Goal: Transaction & Acquisition: Purchase product/service

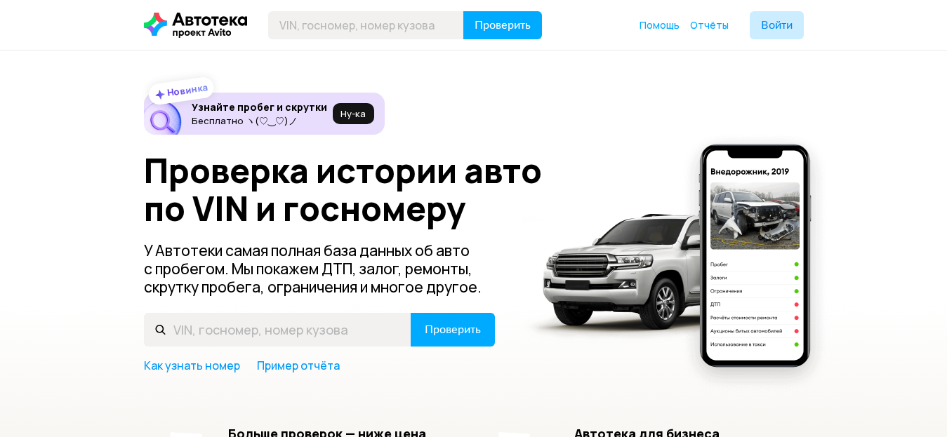
scroll to position [70, 0]
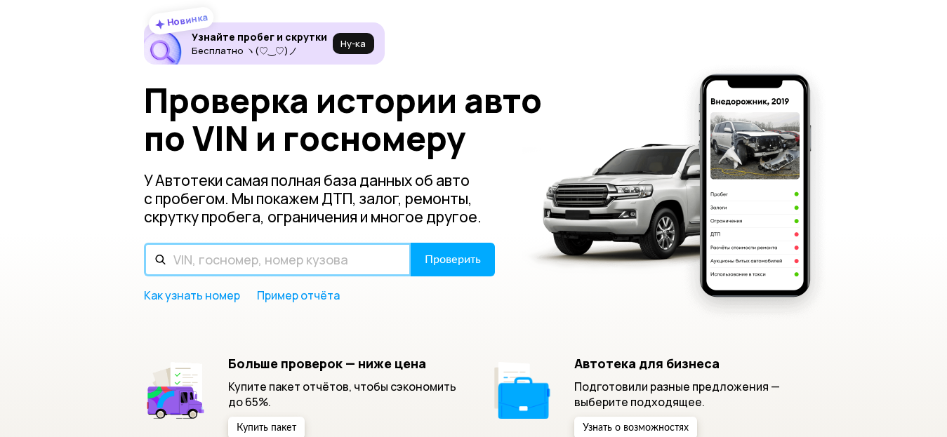
click at [323, 262] on input "text" at bounding box center [277, 260] width 267 height 34
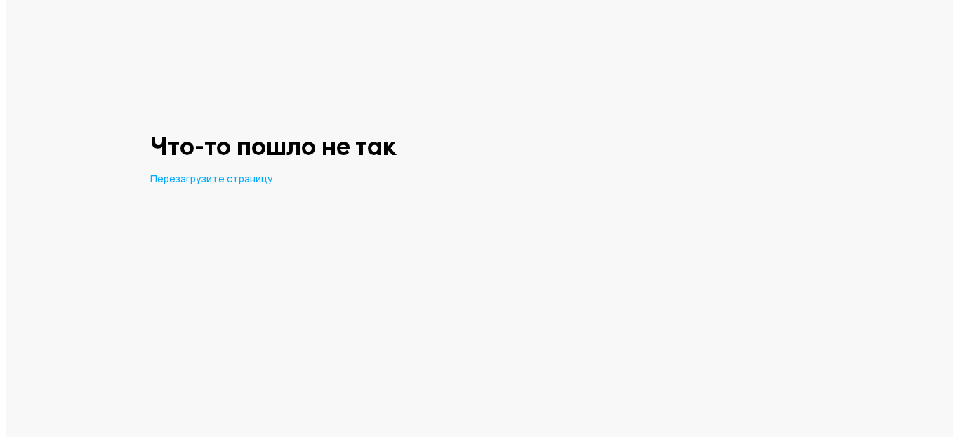
scroll to position [0, 0]
click at [213, 179] on span "Перезагрузите страницу" at bounding box center [210, 178] width 123 height 13
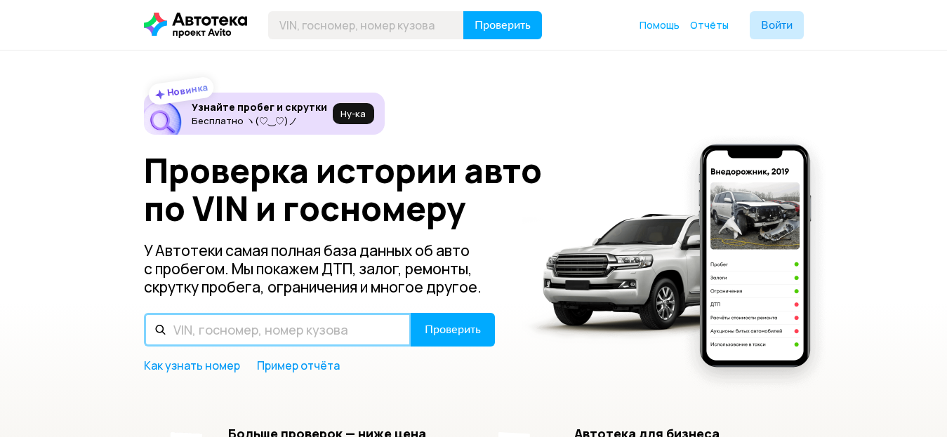
click at [273, 328] on input "text" at bounding box center [277, 330] width 267 height 34
type input "Х"
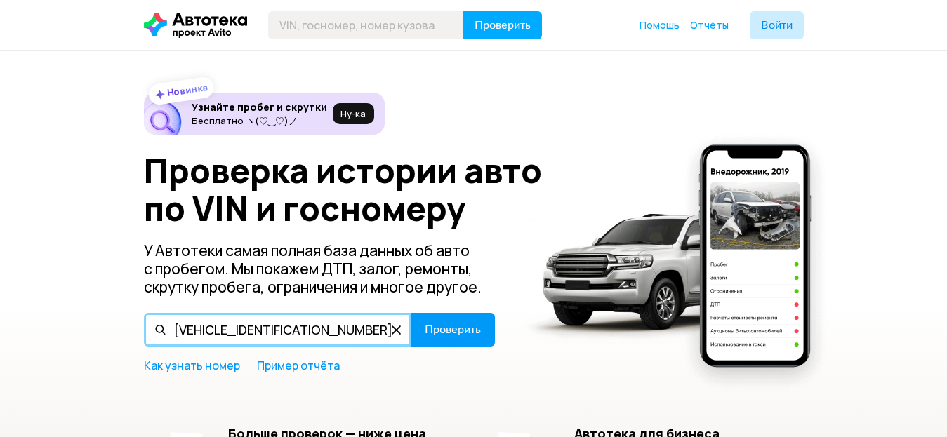
type input "X9FKXXEEBKBU33011"
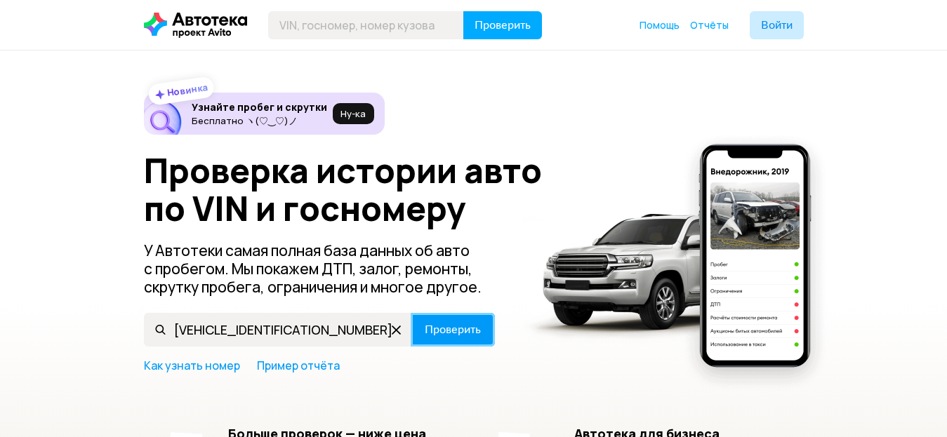
click at [474, 329] on span "Проверить" at bounding box center [453, 329] width 56 height 11
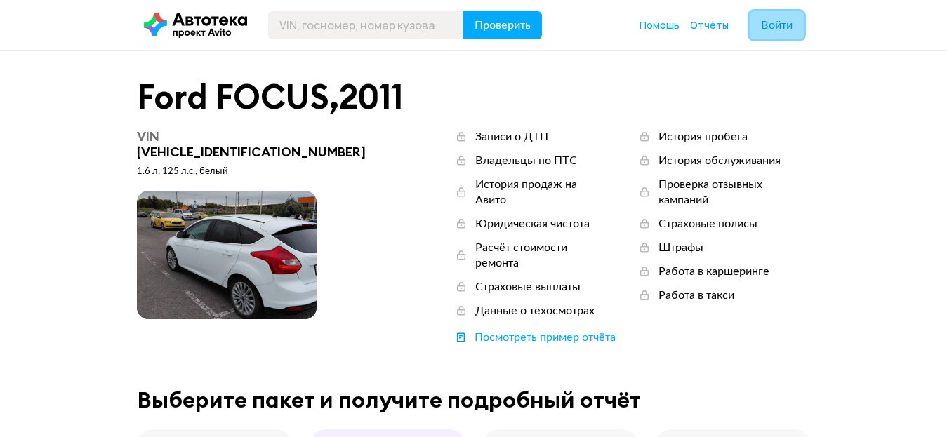
click at [764, 28] on span "Войти" at bounding box center [777, 25] width 32 height 11
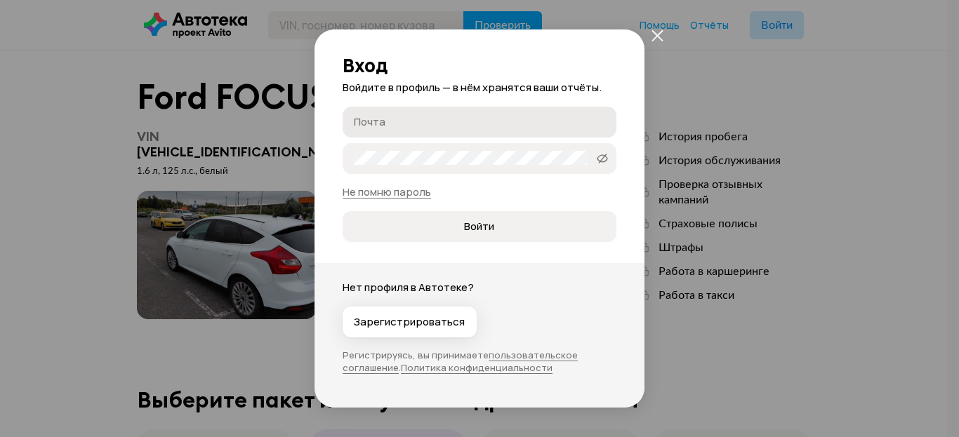
click at [416, 125] on input "Почта" at bounding box center [481, 121] width 255 height 14
click at [23, 108] on div "Вход Войдите в профиль — в нём хранятся ваши отчёты. Почта Пароль   Не помню па…" at bounding box center [479, 218] width 959 height 437
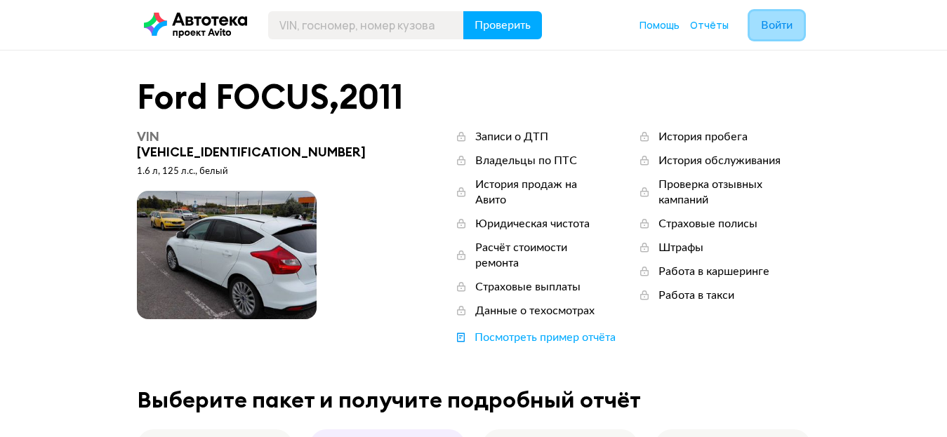
click at [770, 25] on span "Войти" at bounding box center [777, 25] width 32 height 11
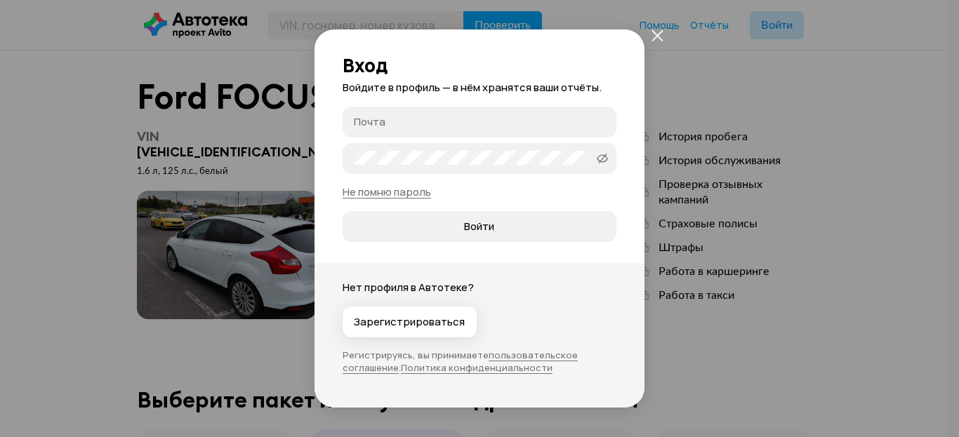
click at [404, 125] on input "Почта" at bounding box center [481, 121] width 255 height 14
click at [406, 125] on input "Почта" at bounding box center [481, 121] width 255 height 14
click at [654, 38] on icon "закрыть" at bounding box center [656, 35] width 11 height 11
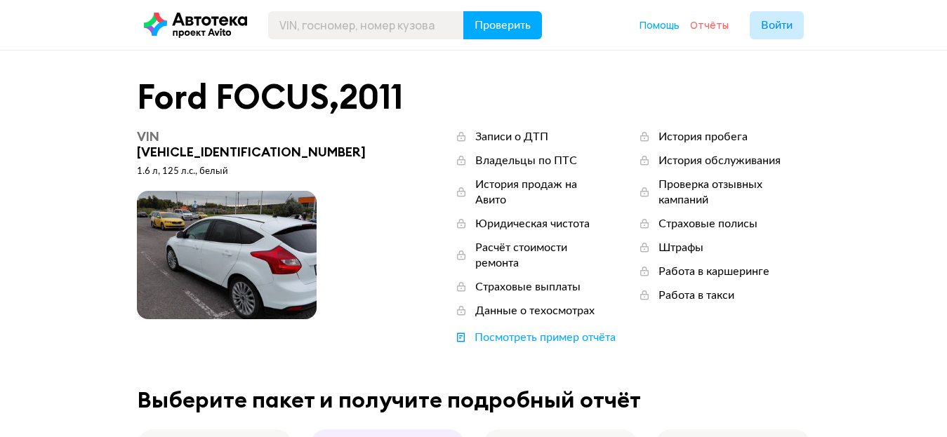
click at [718, 27] on span "Отчёты" at bounding box center [709, 24] width 39 height 13
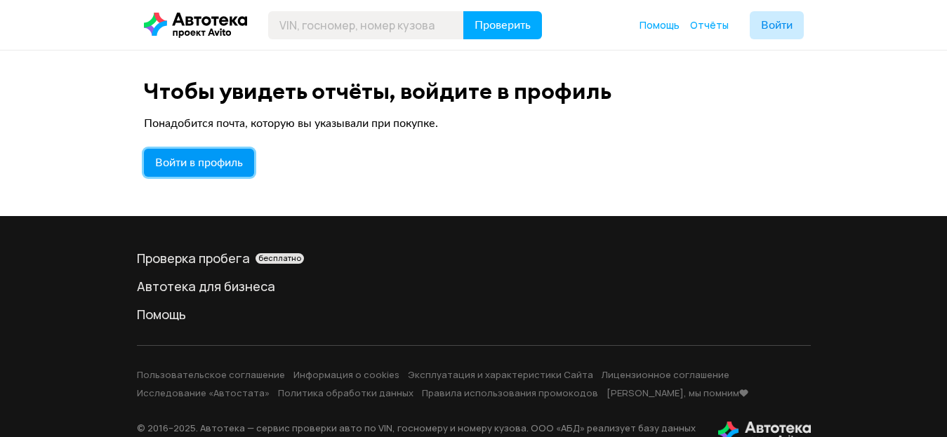
click at [189, 166] on span "Войти в профиль" at bounding box center [199, 162] width 88 height 11
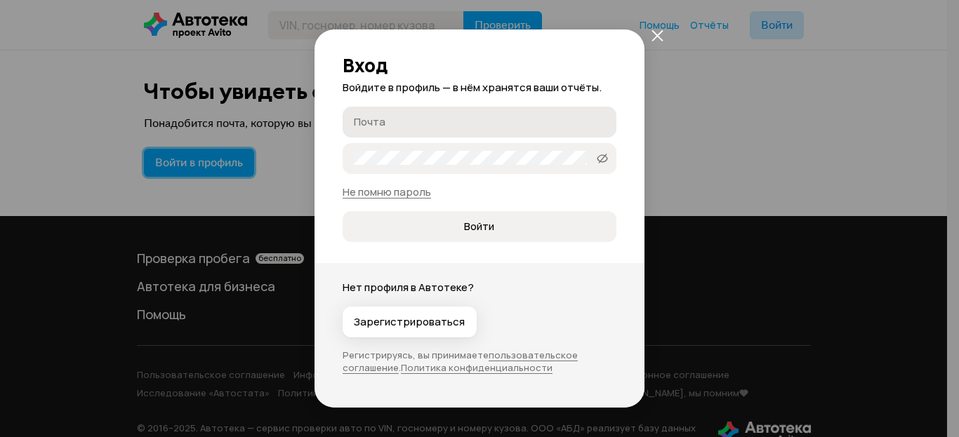
click at [443, 112] on label "Почта" at bounding box center [479, 122] width 274 height 31
click at [443, 114] on input "Почта" at bounding box center [481, 121] width 255 height 14
click at [445, 113] on label "Почта" at bounding box center [479, 122] width 274 height 31
click at [445, 114] on input "Почта" at bounding box center [481, 121] width 255 height 14
click at [659, 36] on icon "закрыть" at bounding box center [657, 35] width 12 height 12
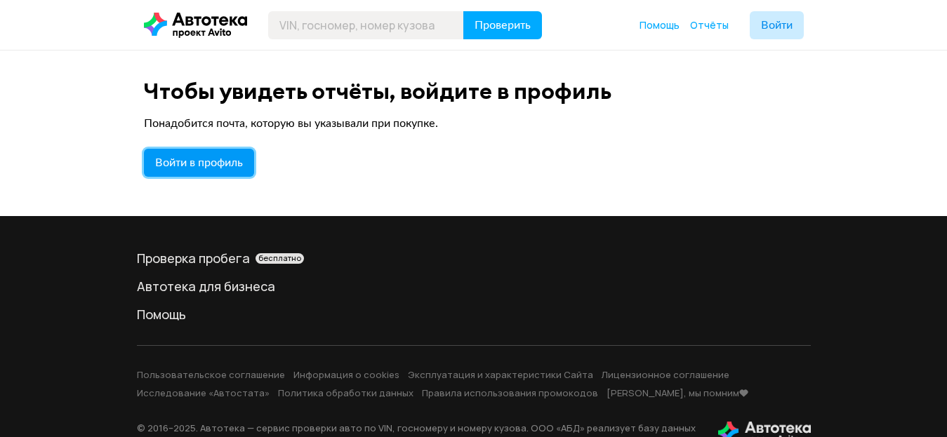
click at [220, 159] on span "Войти в профиль" at bounding box center [199, 162] width 88 height 11
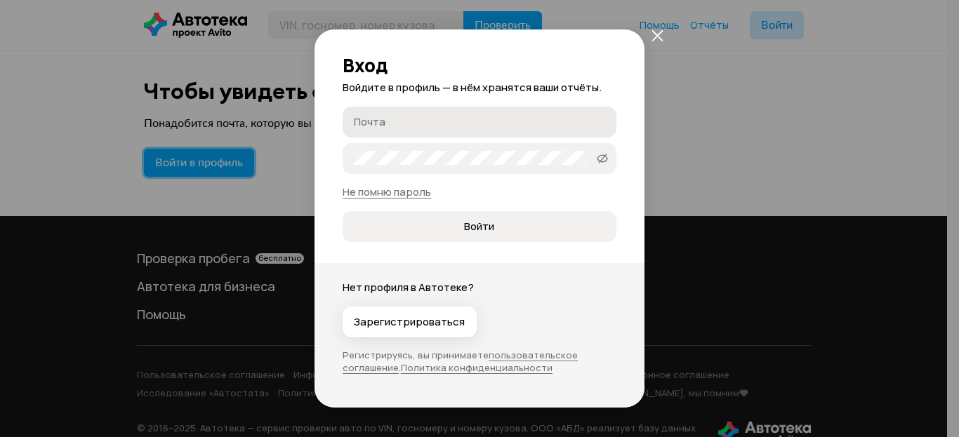
click at [388, 131] on label "Почта" at bounding box center [479, 122] width 274 height 31
click at [388, 128] on input "Почта" at bounding box center [481, 121] width 255 height 14
click at [390, 128] on input "Почта" at bounding box center [481, 121] width 255 height 14
click at [390, 126] on input "Почта" at bounding box center [481, 121] width 255 height 14
click at [403, 150] on label "Пароль" at bounding box center [479, 158] width 274 height 31
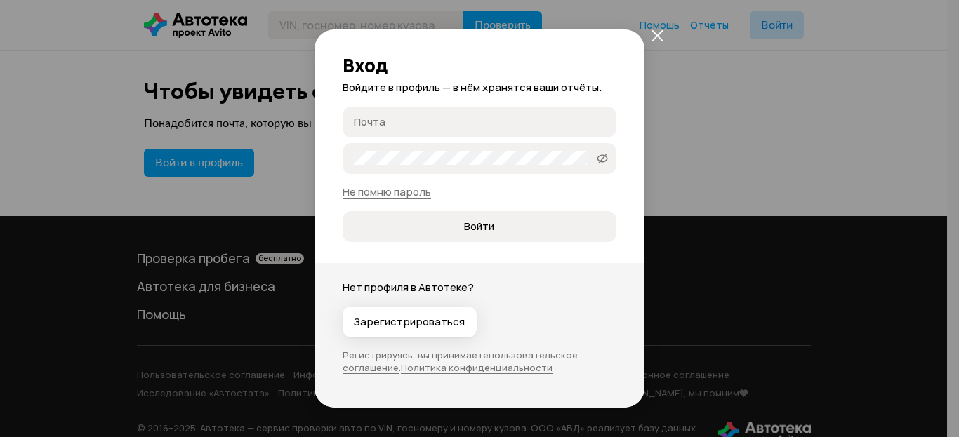
click at [656, 38] on icon "закрыть" at bounding box center [657, 35] width 12 height 12
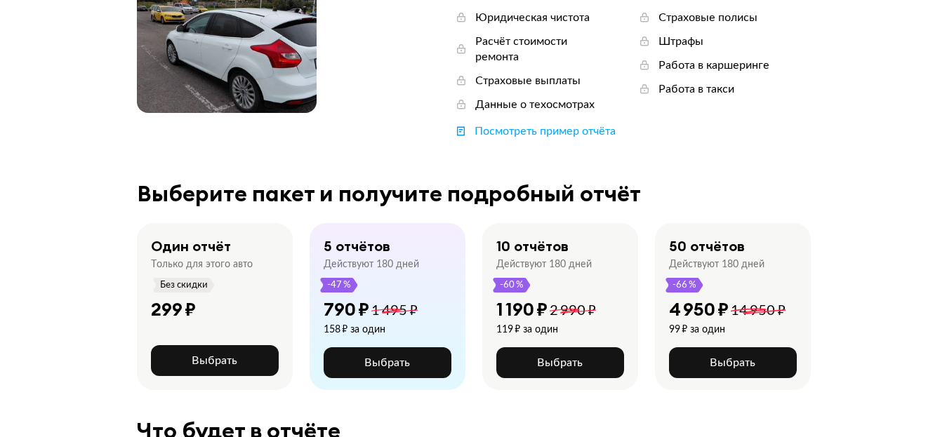
scroll to position [211, 0]
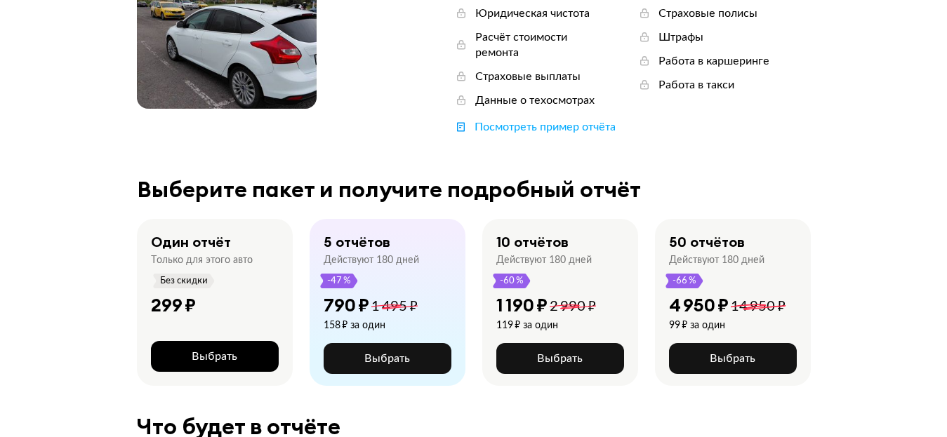
click at [238, 341] on button "Выбрать" at bounding box center [215, 356] width 128 height 31
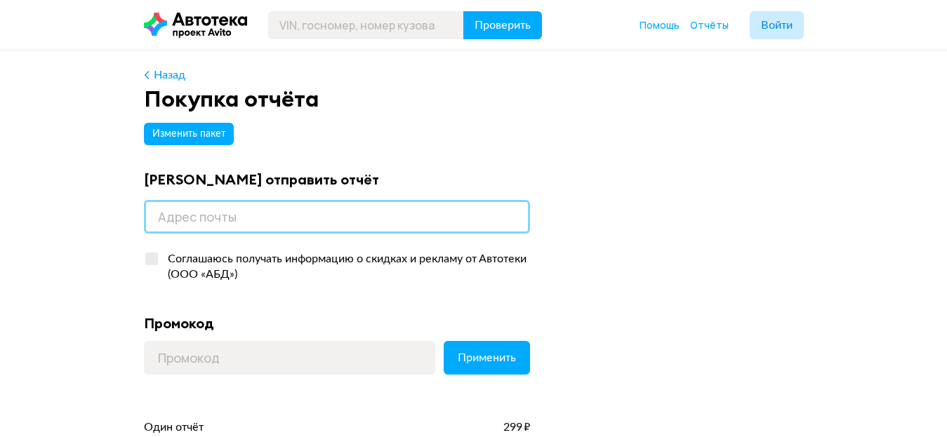
click at [302, 219] on input "email" at bounding box center [337, 217] width 386 height 34
type input "vodateplomsk@gmail.com"
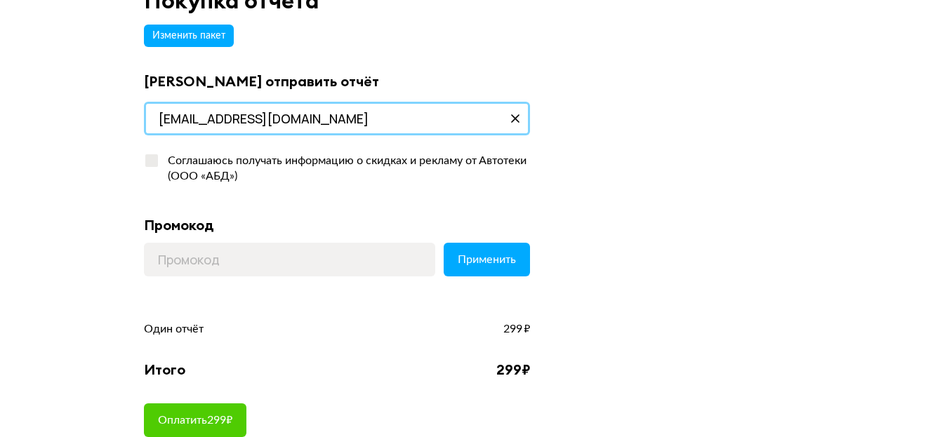
scroll to position [140, 0]
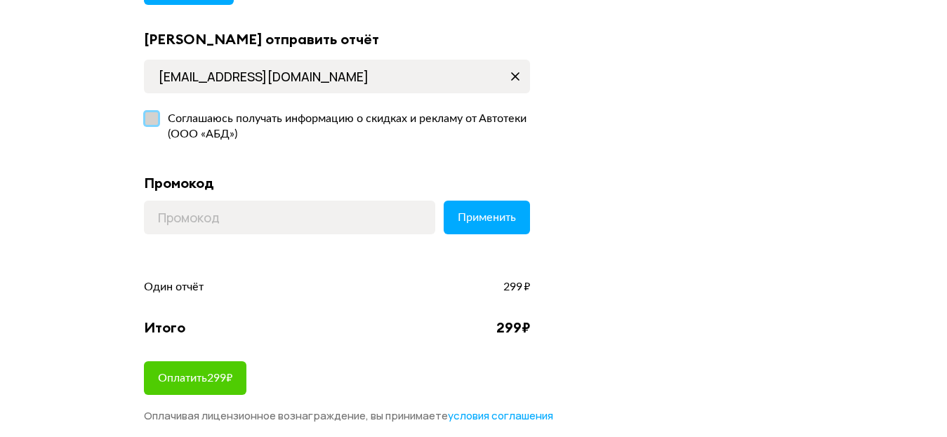
click at [145, 117] on label "Соглашаюсь получать информацию о скидках и рекламу от Автотеки (ООО «АБД»)" at bounding box center [337, 127] width 386 height 44
click at [145, 117] on input "Соглашаюсь получать информацию о скидках и рекламу от Автотеки (ООО «АБД»)" at bounding box center [148, 115] width 9 height 9
checkbox input "true"
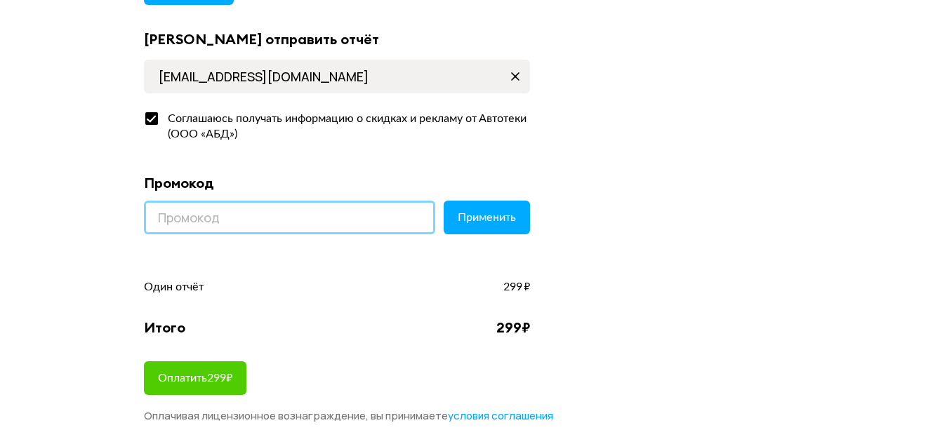
click at [235, 222] on input at bounding box center [289, 218] width 291 height 34
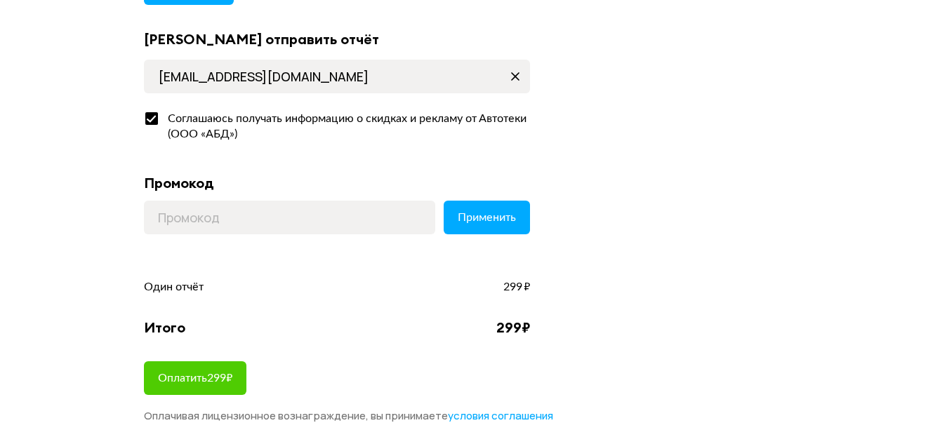
click at [395, 187] on div "Промокод" at bounding box center [337, 183] width 386 height 18
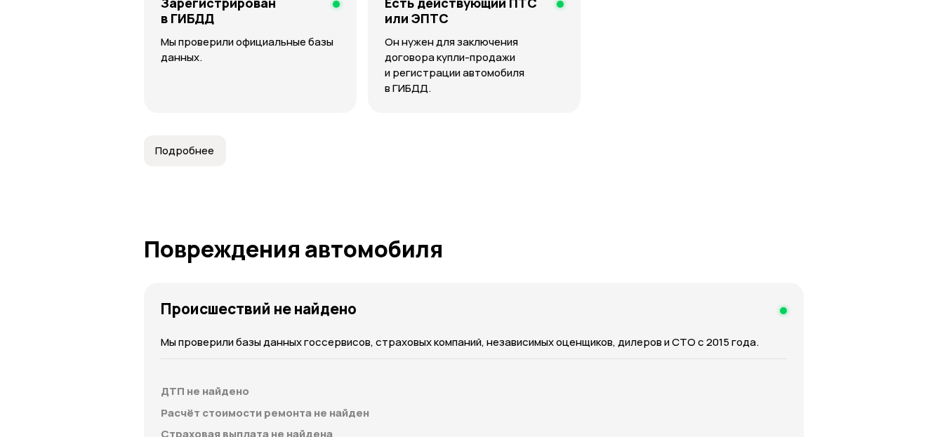
scroll to position [1193, 0]
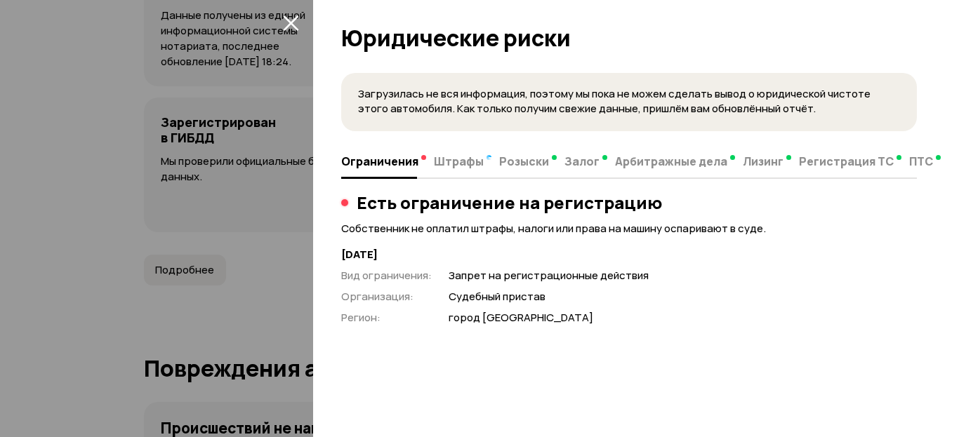
click at [399, 160] on span "Ограничения" at bounding box center [379, 161] width 77 height 14
click at [289, 25] on icon "закрыть" at bounding box center [290, 22] width 15 height 15
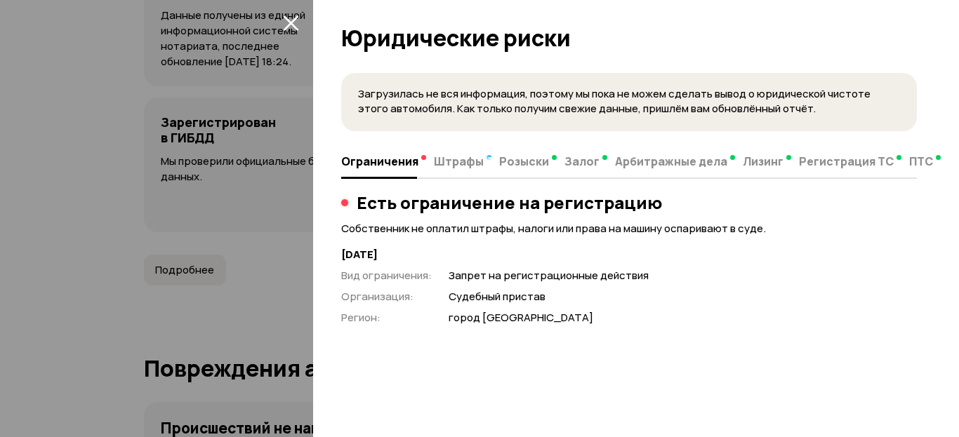
click at [370, 158] on span "Ограничения" at bounding box center [379, 161] width 77 height 14
click at [290, 21] on icon "закрыть" at bounding box center [290, 22] width 15 height 15
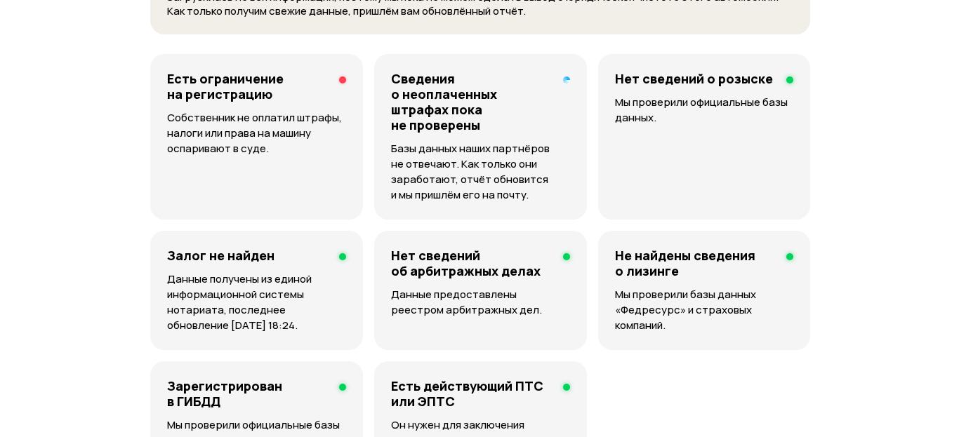
scroll to position [1138, 0]
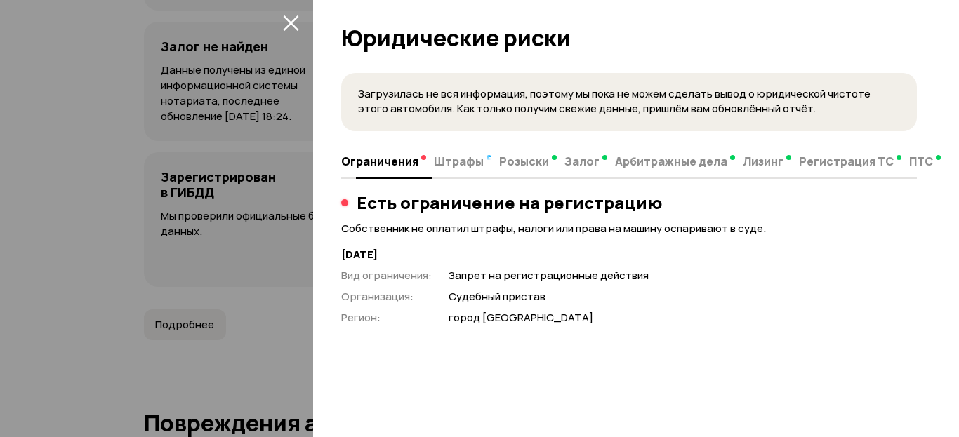
click at [467, 163] on span "Штрафы" at bounding box center [459, 161] width 50 height 14
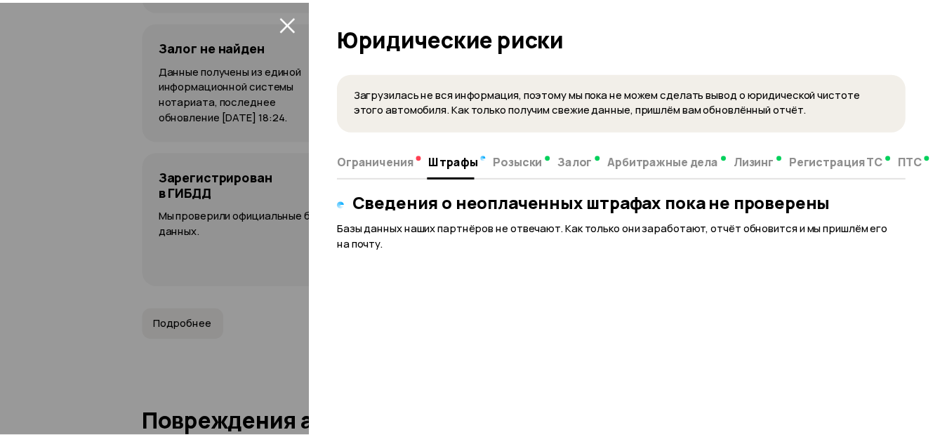
scroll to position [0, 0]
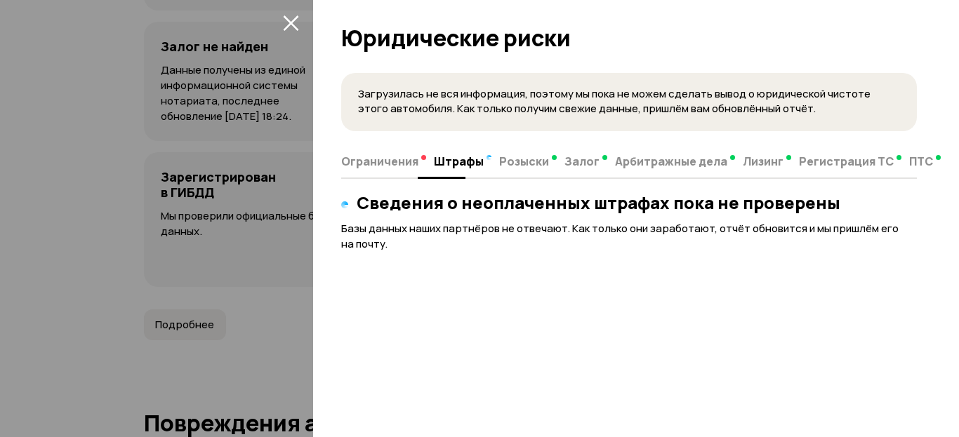
click at [378, 171] on button "Ограничения" at bounding box center [385, 160] width 88 height 27
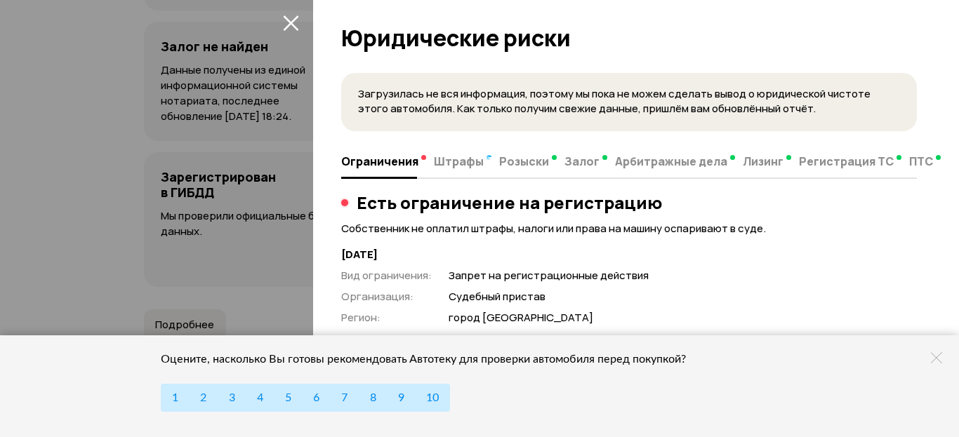
click at [293, 22] on icon "закрыть" at bounding box center [290, 22] width 15 height 15
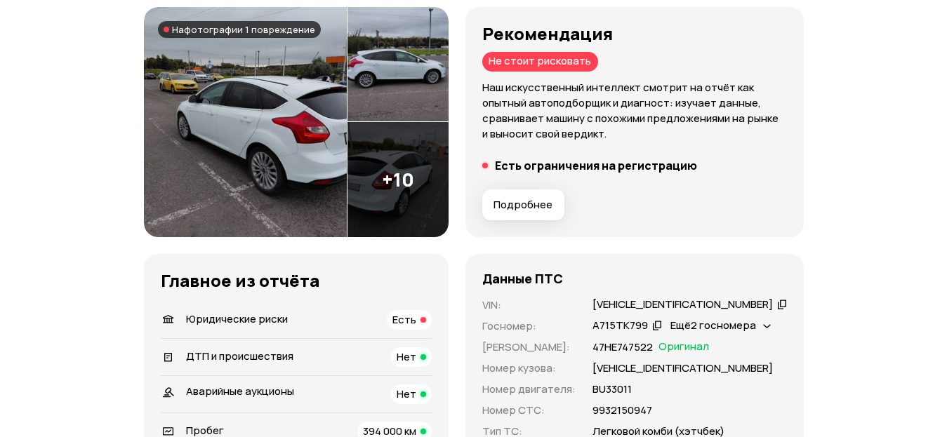
scroll to position [217, 0]
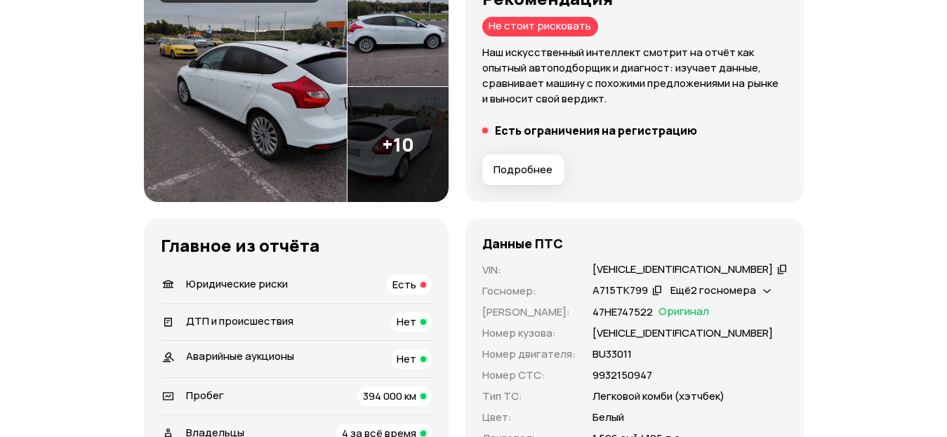
click at [482, 185] on button "Подробнее" at bounding box center [523, 169] width 82 height 31
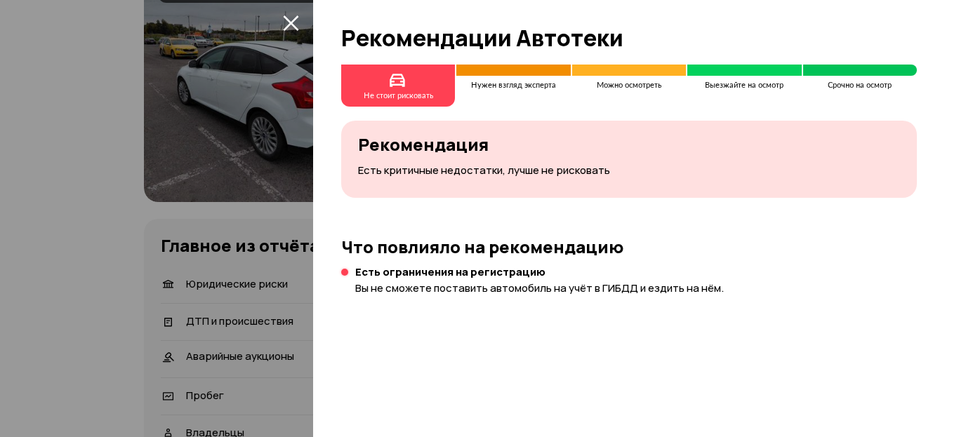
click at [441, 298] on div "Не стоит рисковать Нужен взгляд эксперта Можно осмотреть Выезжайте на осмотр Ср…" at bounding box center [636, 251] width 646 height 373
click at [285, 10] on div at bounding box center [479, 218] width 959 height 437
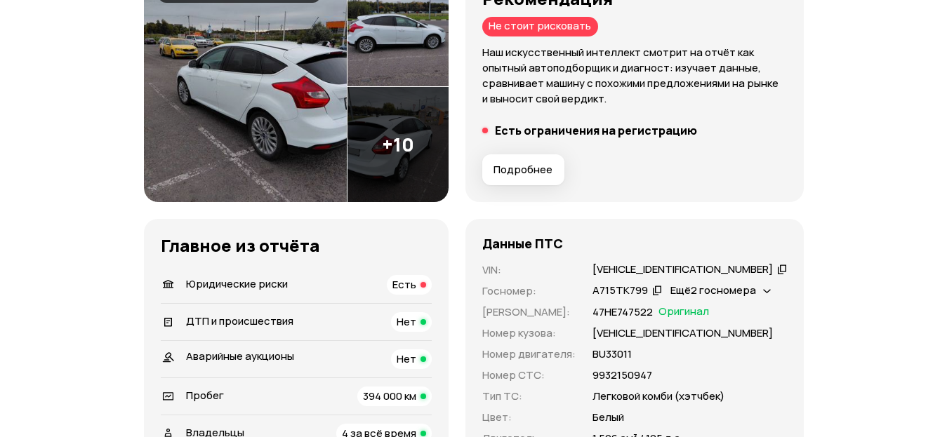
click at [482, 107] on p "Наш искусственный интеллект смотрит на отчёт как опытный автоподборщик и диагно…" at bounding box center [634, 76] width 305 height 62
click at [493, 177] on span "Подробнее" at bounding box center [522, 170] width 59 height 14
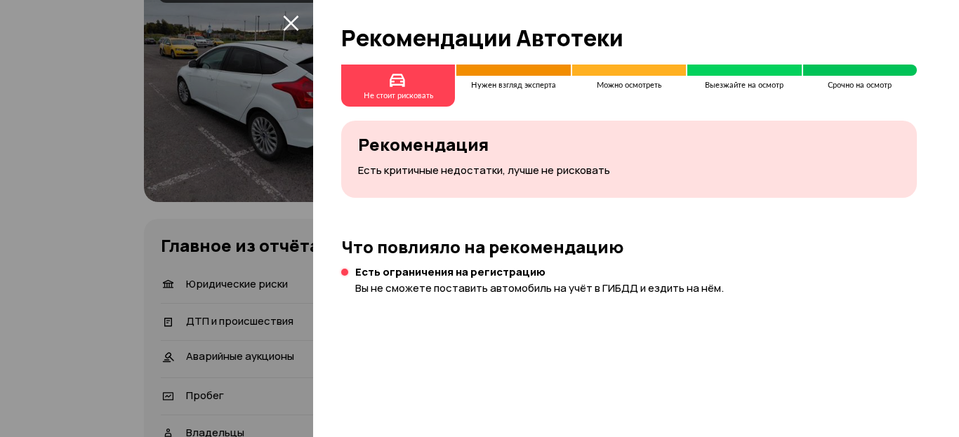
click at [289, 18] on icon "закрыть" at bounding box center [291, 23] width 16 height 16
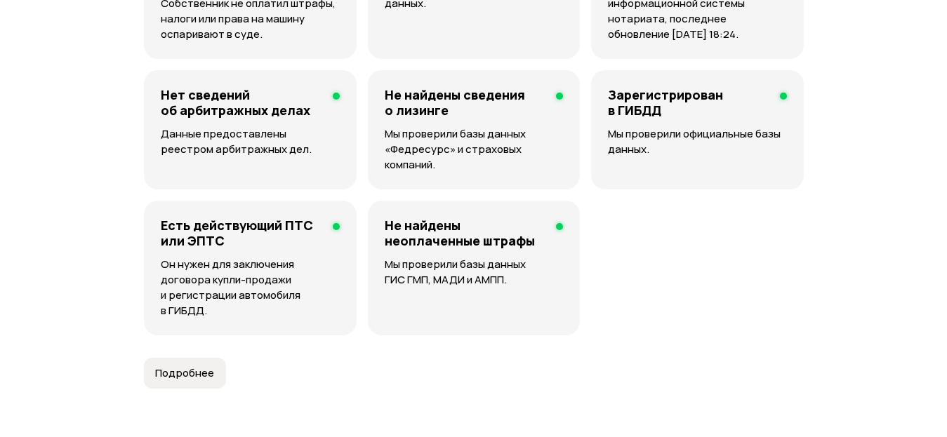
scroll to position [1185, 0]
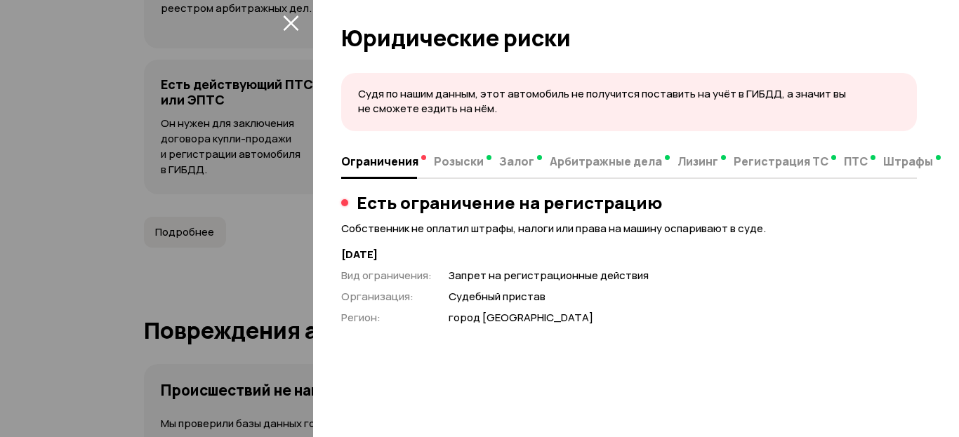
click at [290, 20] on icon "закрыть" at bounding box center [291, 23] width 16 height 16
